Goal: Information Seeking & Learning: Learn about a topic

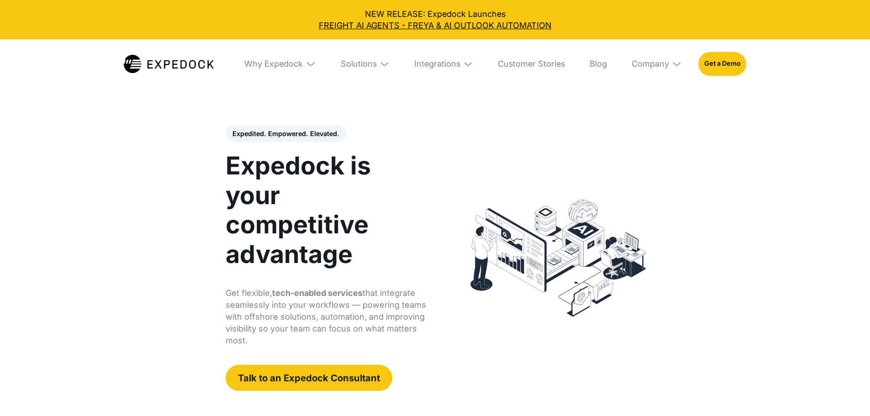
select select
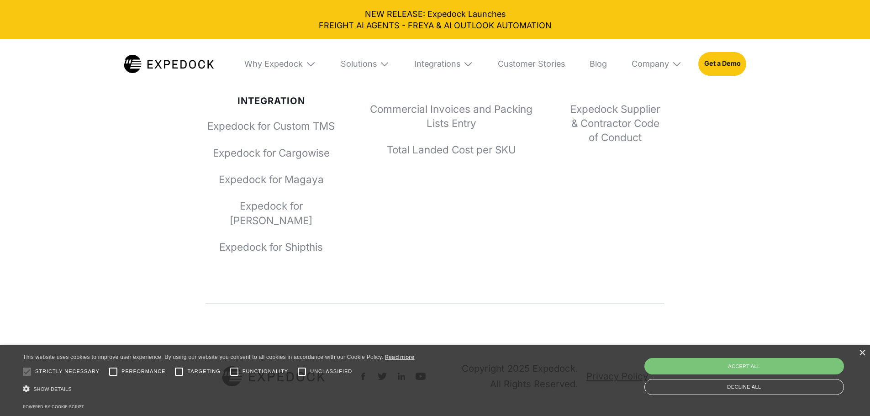
scroll to position [4365, 0]
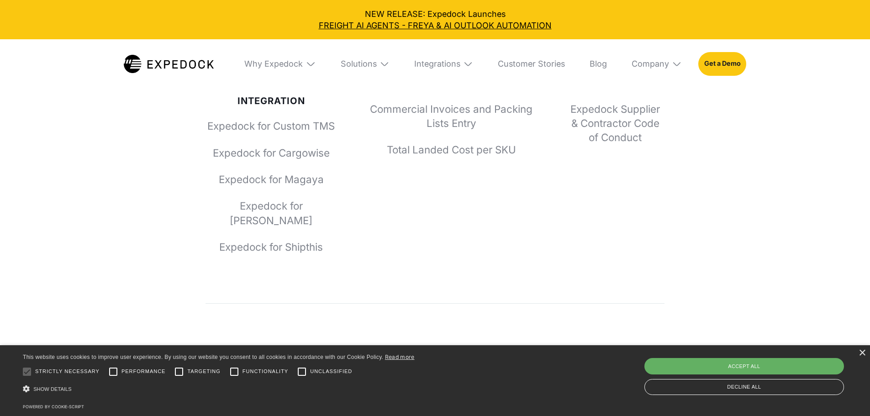
click at [743, 368] on div "Accept all" at bounding box center [745, 366] width 200 height 16
checkbox input "true"
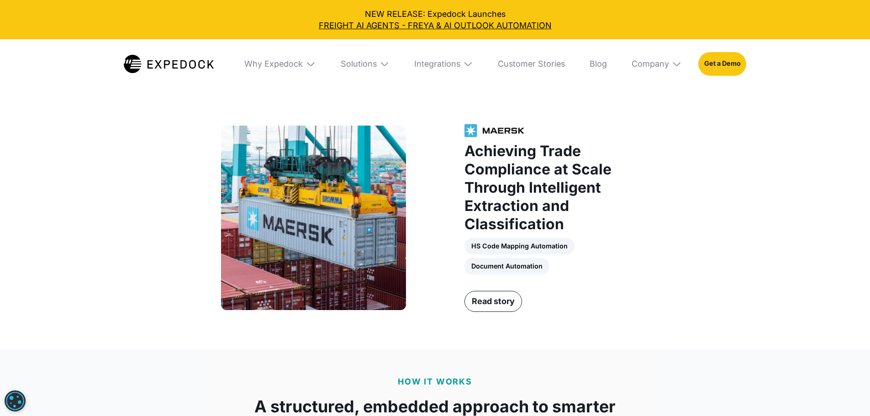
click at [172, 58] on img at bounding box center [169, 64] width 90 height 18
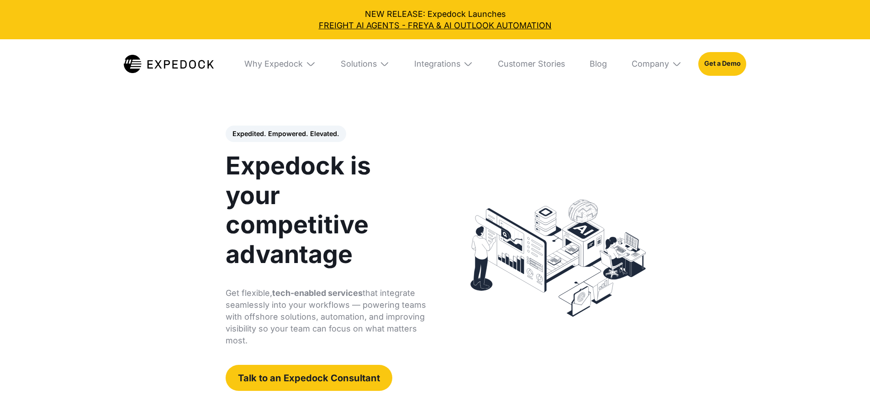
select select
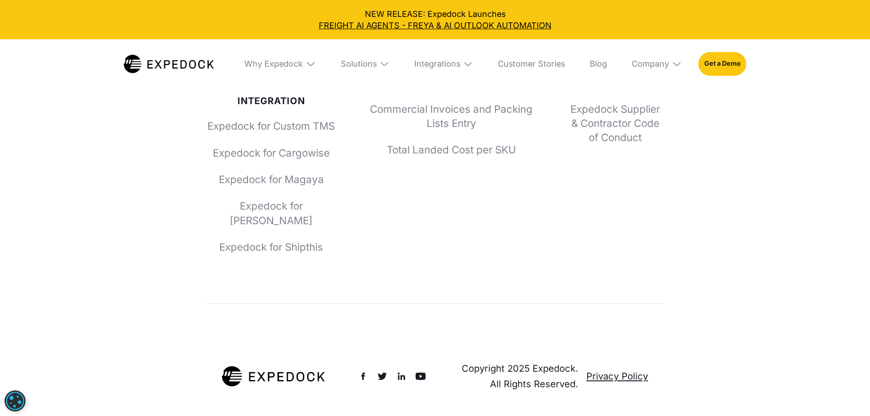
scroll to position [4000, 0]
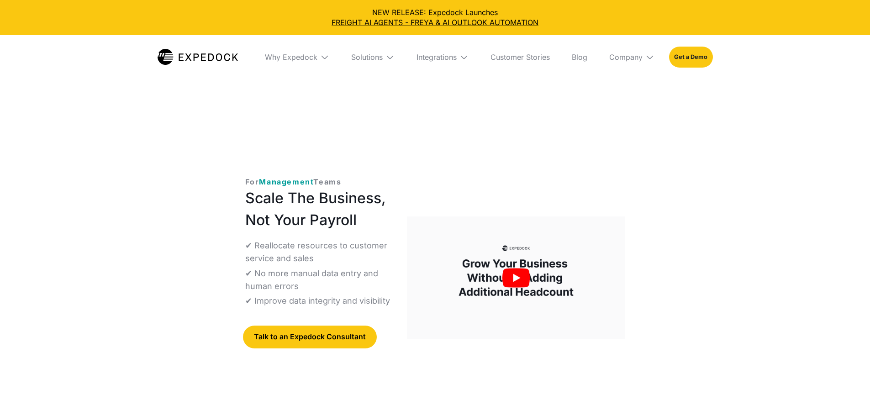
select select
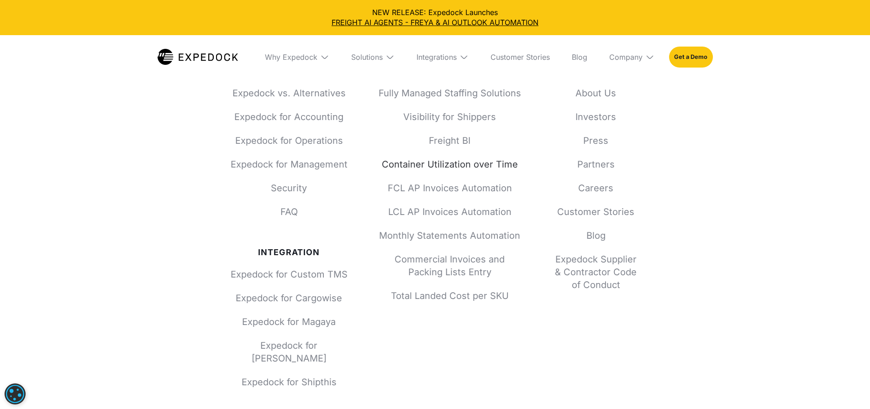
scroll to position [4037, 0]
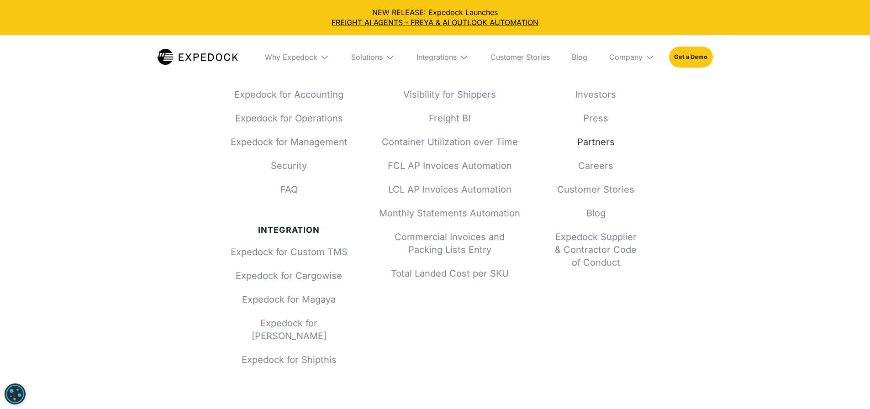
click at [597, 148] on link "Partners" at bounding box center [596, 142] width 88 height 13
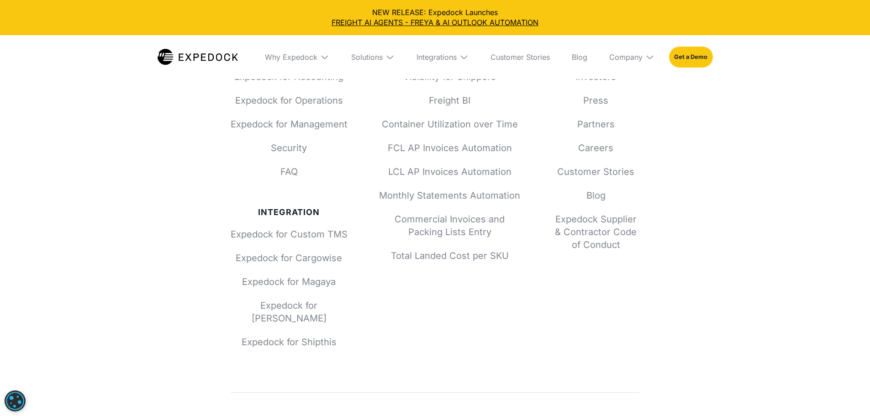
scroll to position [1127, 0]
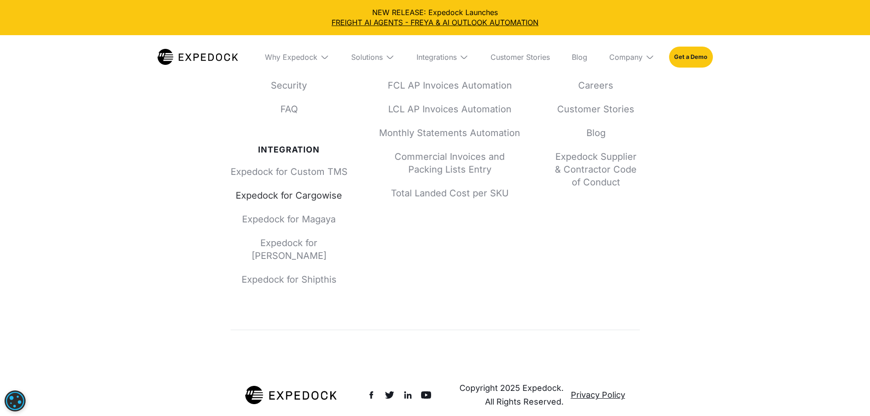
click at [301, 189] on link "Expedock for Cargowise" at bounding box center [289, 195] width 117 height 13
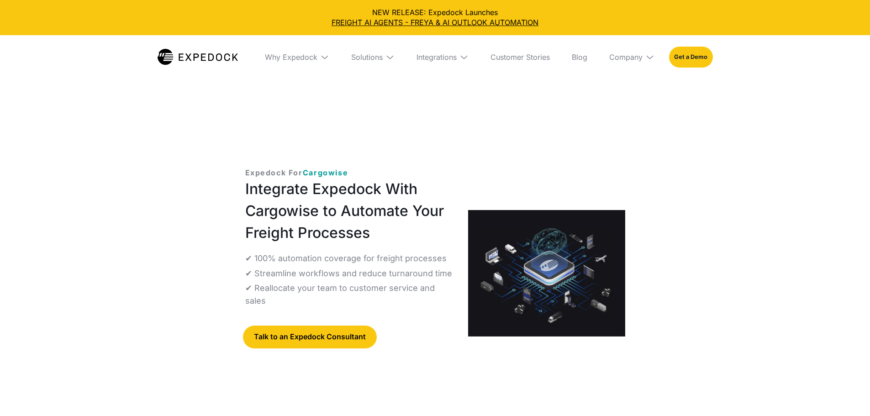
select select
